Goal: Check status

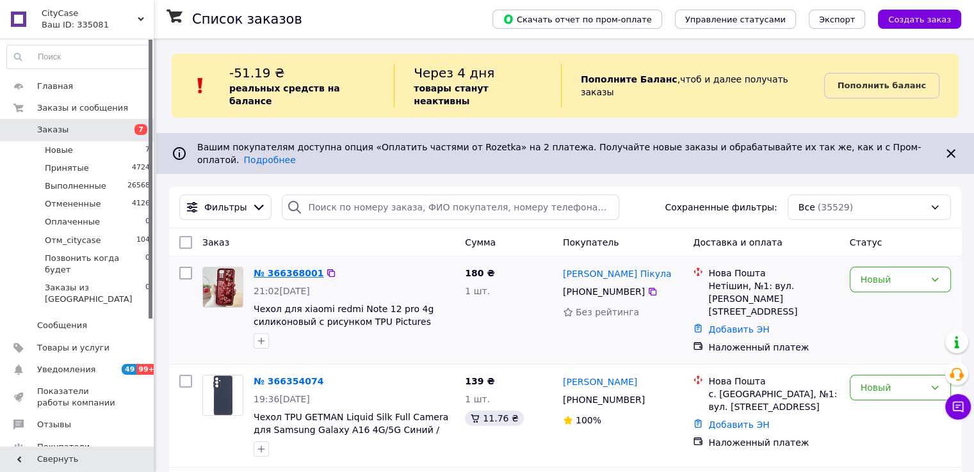
click at [268, 268] on link "№ 366368001" at bounding box center [289, 273] width 70 height 10
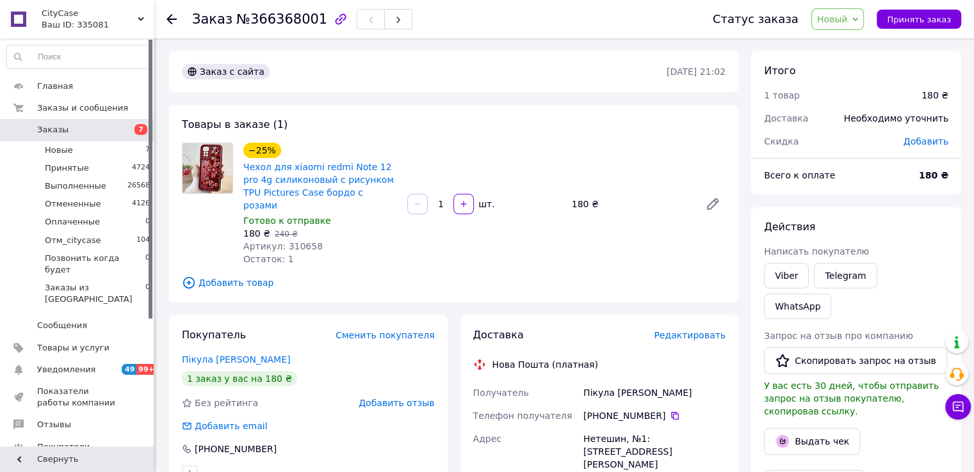
click at [73, 132] on span "Заказы" at bounding box center [77, 130] width 81 height 12
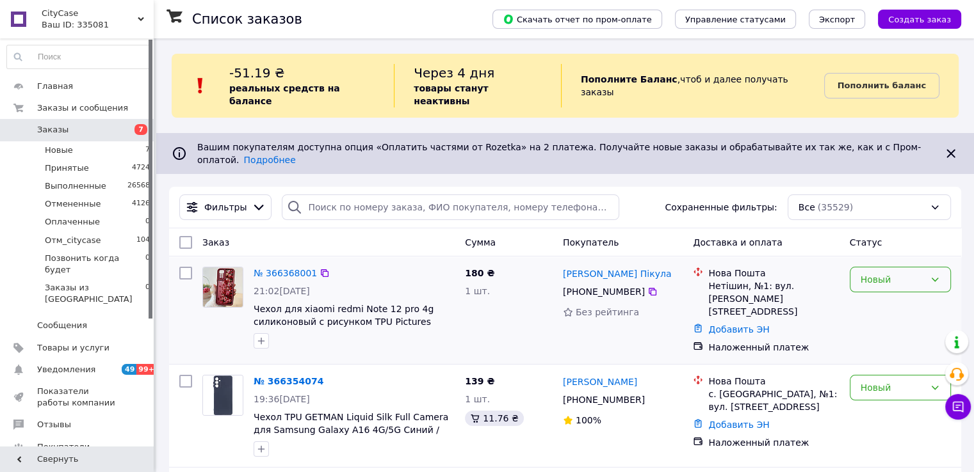
click at [891, 268] on div "Новый" at bounding box center [900, 280] width 101 height 26
click at [889, 284] on li "Принят" at bounding box center [900, 284] width 100 height 23
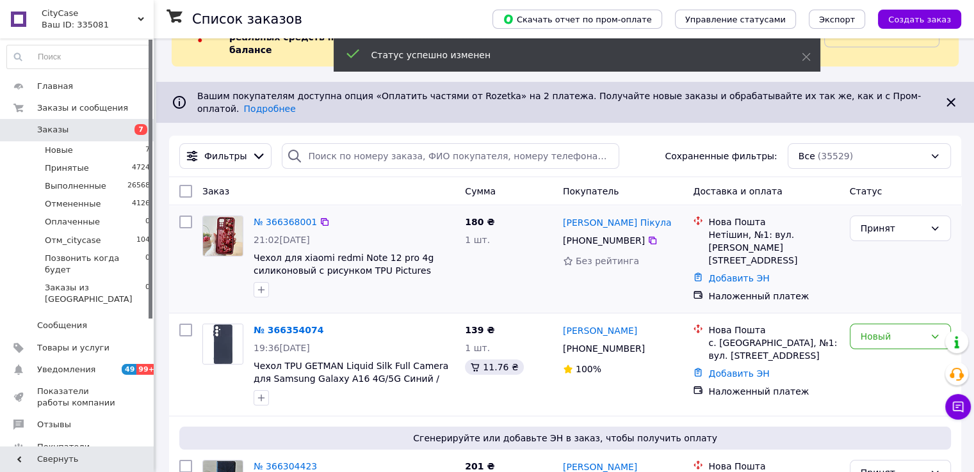
scroll to position [128, 0]
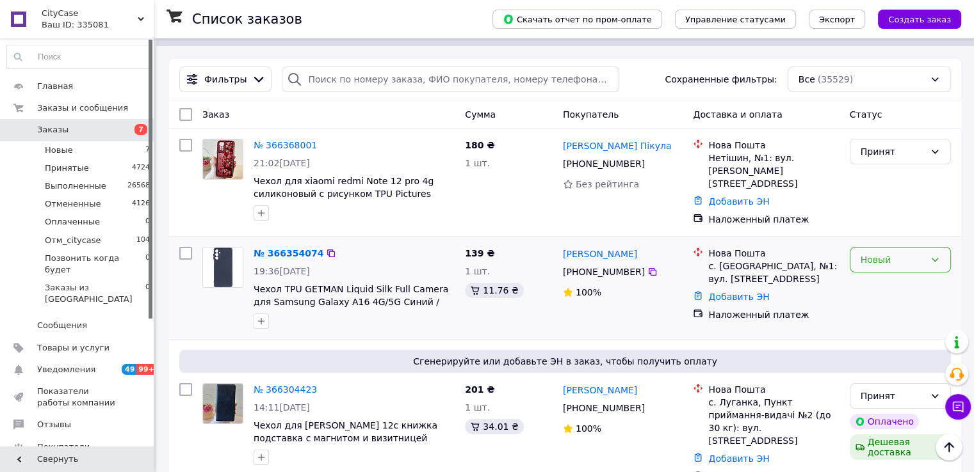
click at [881, 247] on div "Новый" at bounding box center [900, 260] width 101 height 26
click at [879, 259] on li "Принят" at bounding box center [900, 259] width 100 height 23
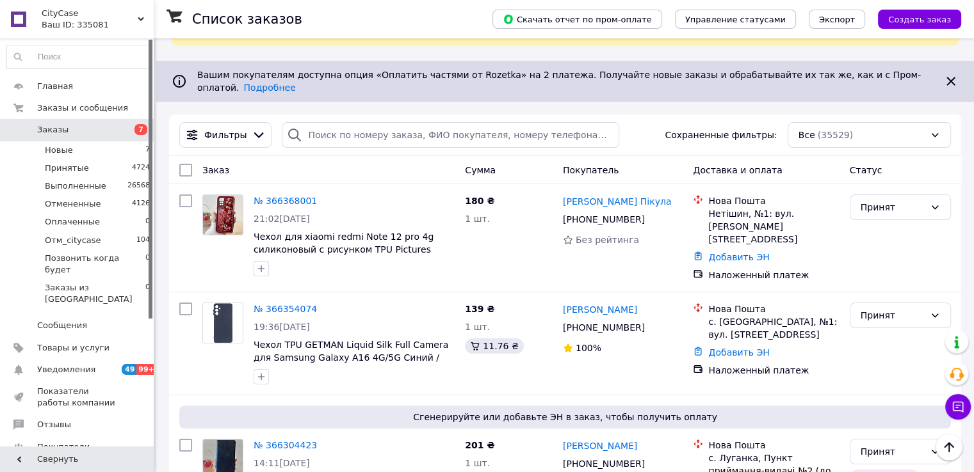
scroll to position [0, 0]
